Goal: Navigation & Orientation: Find specific page/section

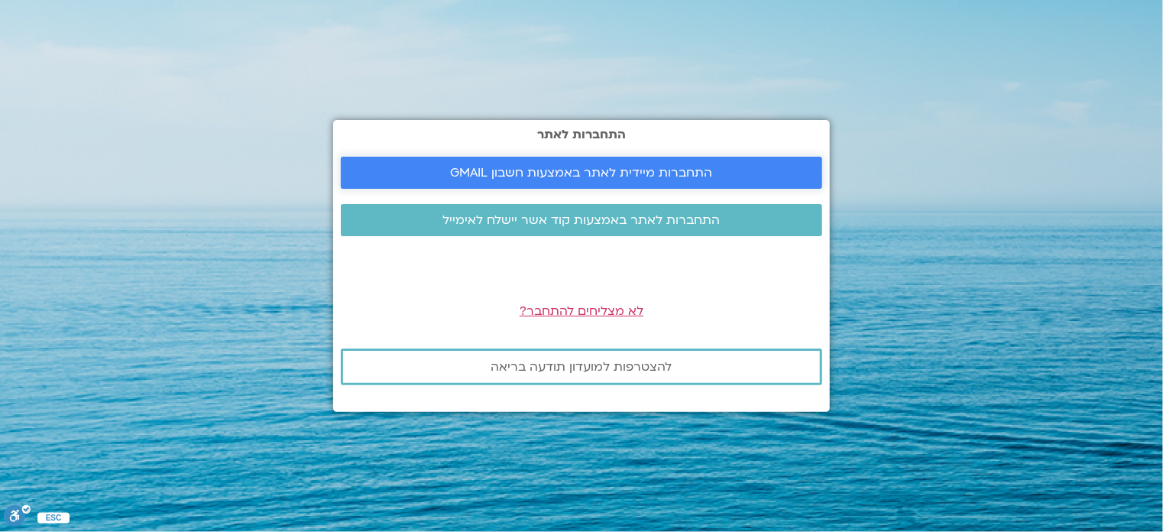
click at [599, 166] on span "התחברות מיידית לאתר באמצעות חשבון GMAIL" at bounding box center [582, 173] width 262 height 14
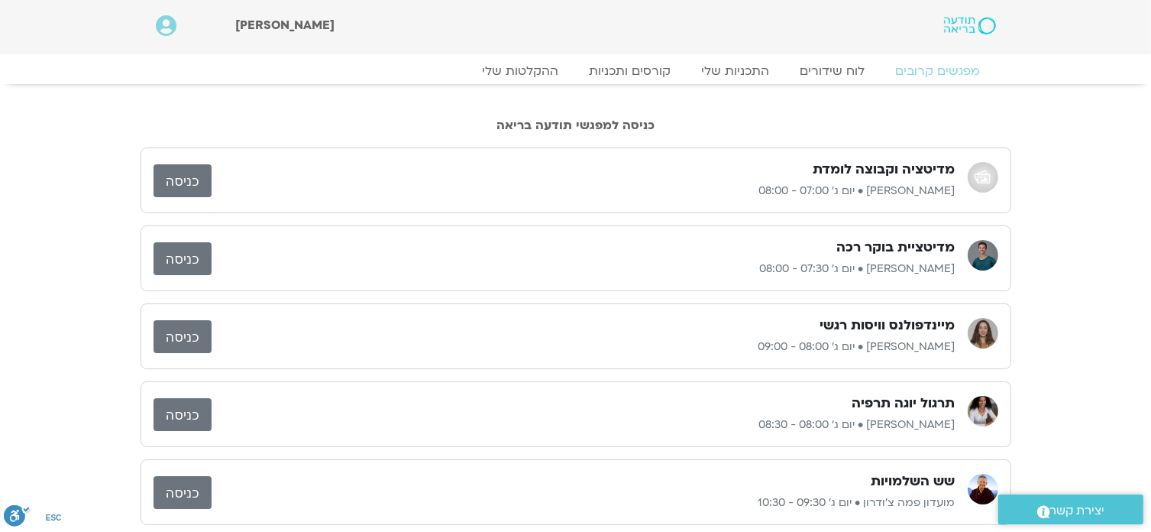
click at [202, 407] on link "כניסה" at bounding box center [183, 414] width 58 height 33
